Goal: Task Accomplishment & Management: Use online tool/utility

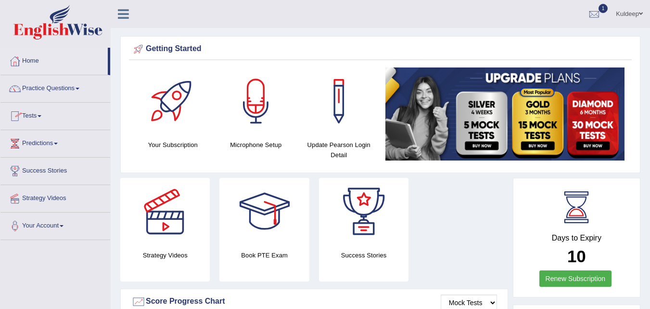
click at [41, 117] on span at bounding box center [40, 116] width 4 height 2
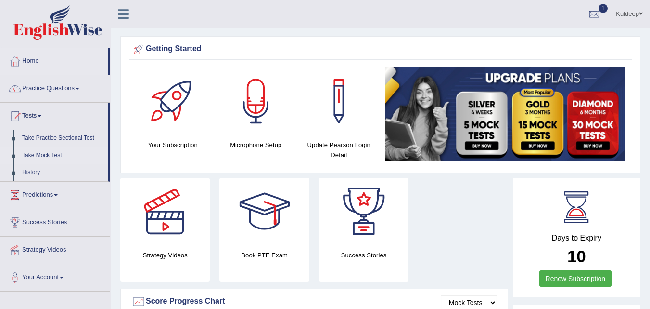
click at [51, 155] on link "Take Mock Test" at bounding box center [63, 155] width 90 height 17
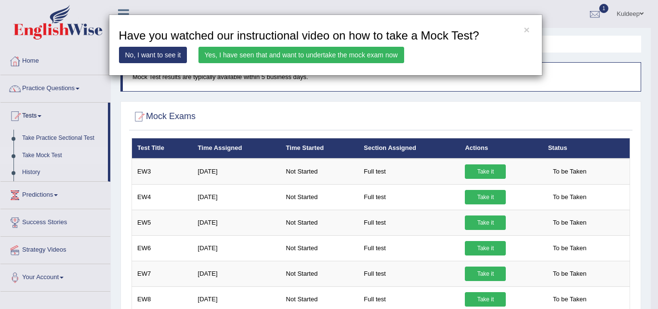
click at [364, 56] on link "Yes, I have seen that and want to undertake the mock exam now" at bounding box center [301, 55] width 206 height 16
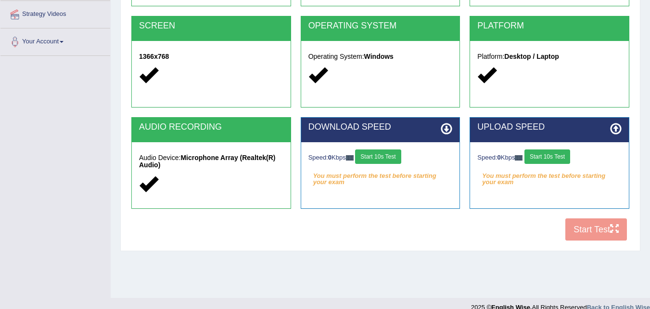
scroll to position [184, 0]
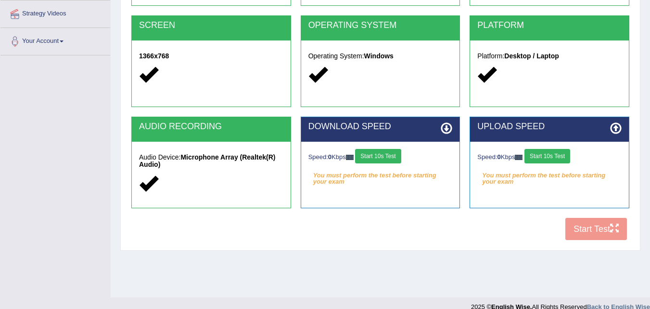
click at [354, 178] on em "You must perform the test before starting your exam" at bounding box center [381, 175] width 144 height 14
click at [382, 155] on button "Start 10s Test" at bounding box center [378, 156] width 46 height 14
click at [545, 157] on button "Start 10s Test" at bounding box center [548, 156] width 46 height 14
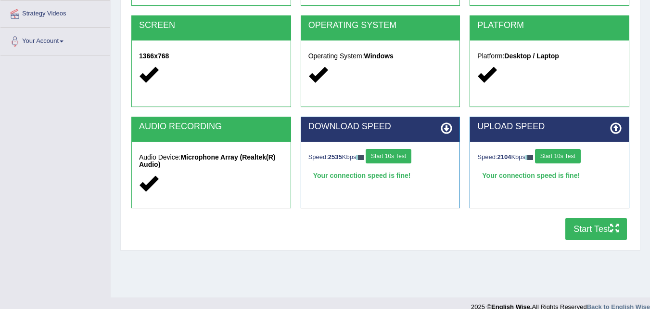
click at [590, 234] on button "Start Test" at bounding box center [597, 229] width 62 height 22
click at [582, 225] on button "Start Test" at bounding box center [597, 229] width 62 height 22
click at [591, 228] on button "Start Test" at bounding box center [597, 229] width 62 height 22
click at [584, 227] on button "Start Test" at bounding box center [597, 229] width 62 height 22
click at [584, 230] on button "Start Test" at bounding box center [597, 229] width 62 height 22
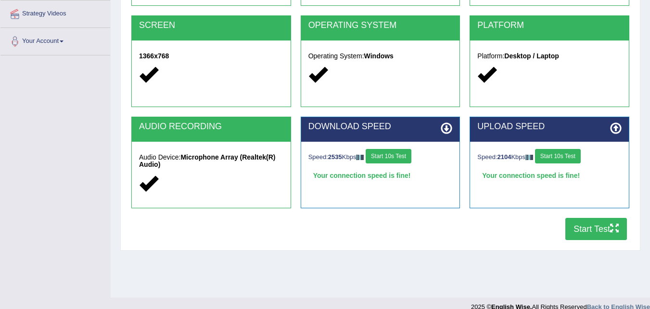
click at [584, 228] on button "Start Test" at bounding box center [597, 229] width 62 height 22
click at [589, 229] on button "Start Test" at bounding box center [597, 229] width 62 height 22
click at [587, 229] on button "Start Test" at bounding box center [597, 229] width 62 height 22
click at [586, 227] on button "Start Test" at bounding box center [597, 229] width 62 height 22
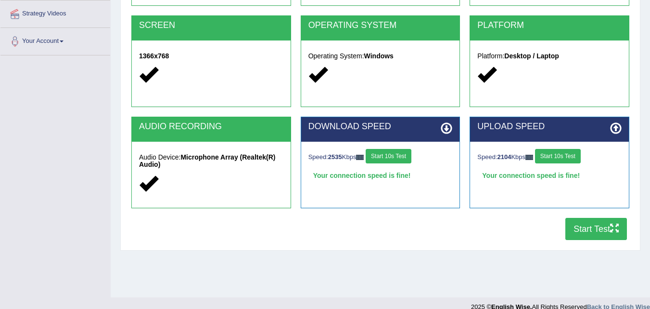
click at [574, 232] on button "Start Test" at bounding box center [597, 229] width 62 height 22
click at [571, 228] on button "Start Test" at bounding box center [597, 229] width 62 height 22
click at [593, 226] on button "Start Test" at bounding box center [597, 229] width 62 height 22
click at [591, 227] on button "Start Test" at bounding box center [597, 229] width 62 height 22
